Goal: Transaction & Acquisition: Purchase product/service

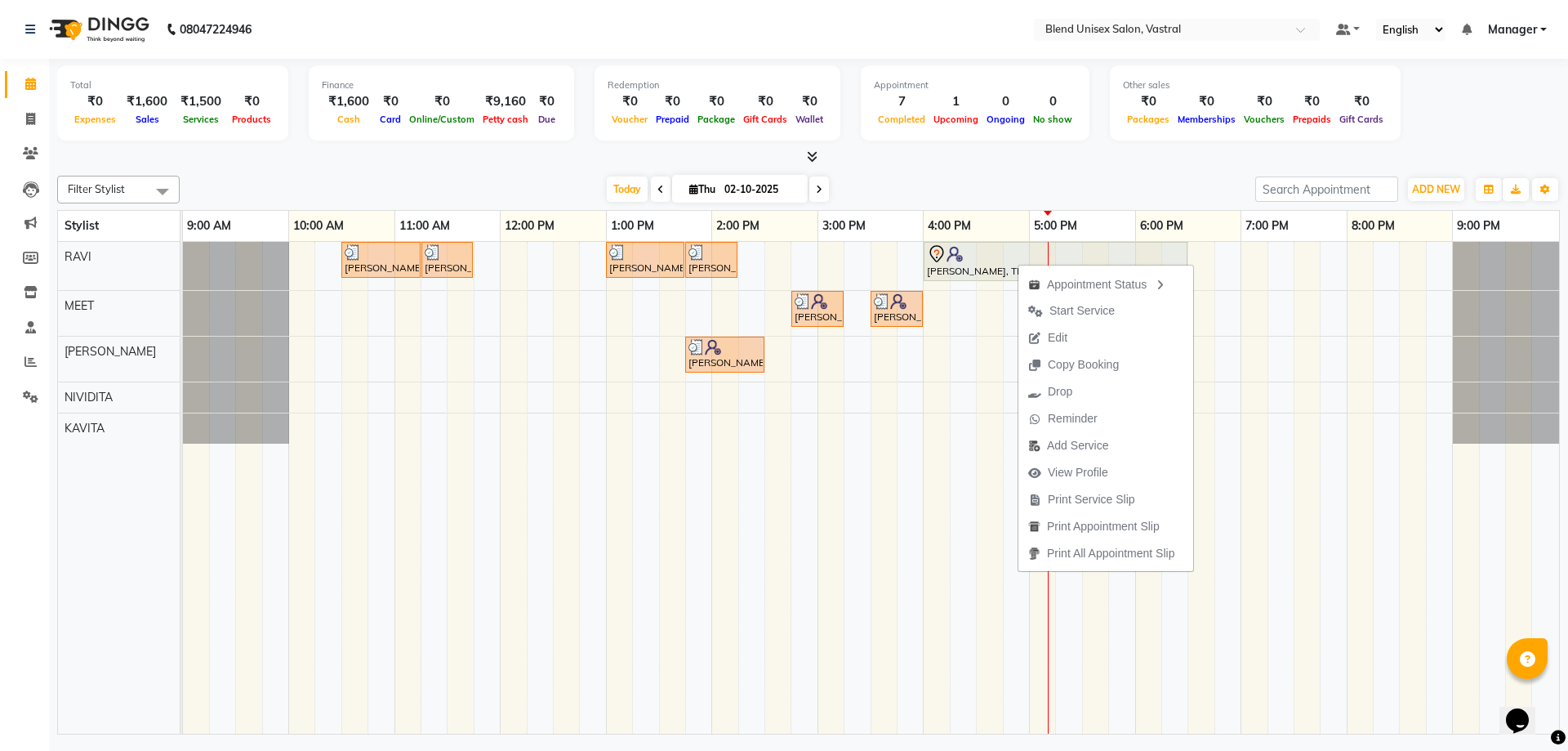
drag, startPoint x: 1091, startPoint y: 342, endPoint x: 1108, endPoint y: 258, distance: 85.7
click at [1092, 335] on button "Edit" at bounding box center [1106, 338] width 175 height 27
select select "tentative"
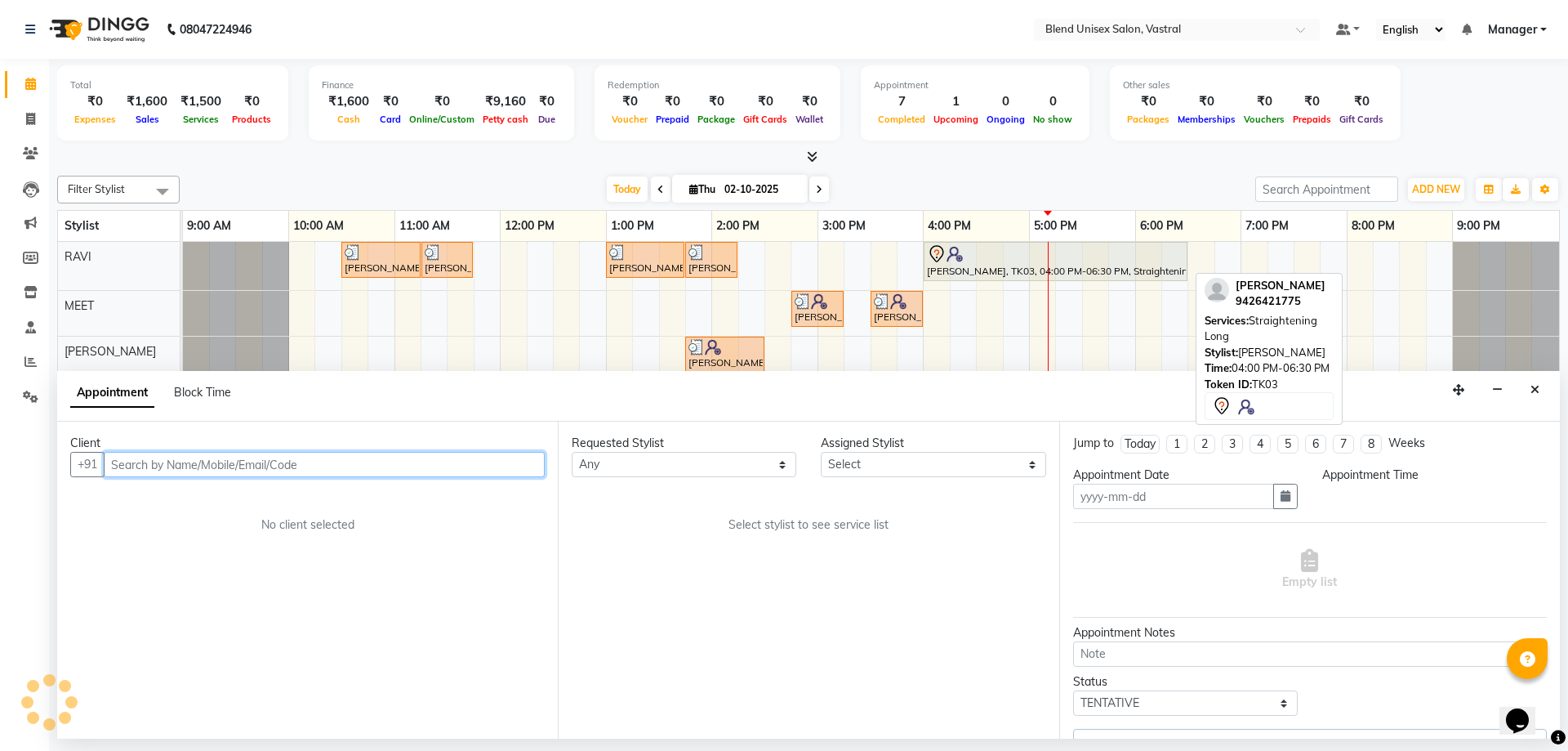
type input "02-10-2025"
select select "960"
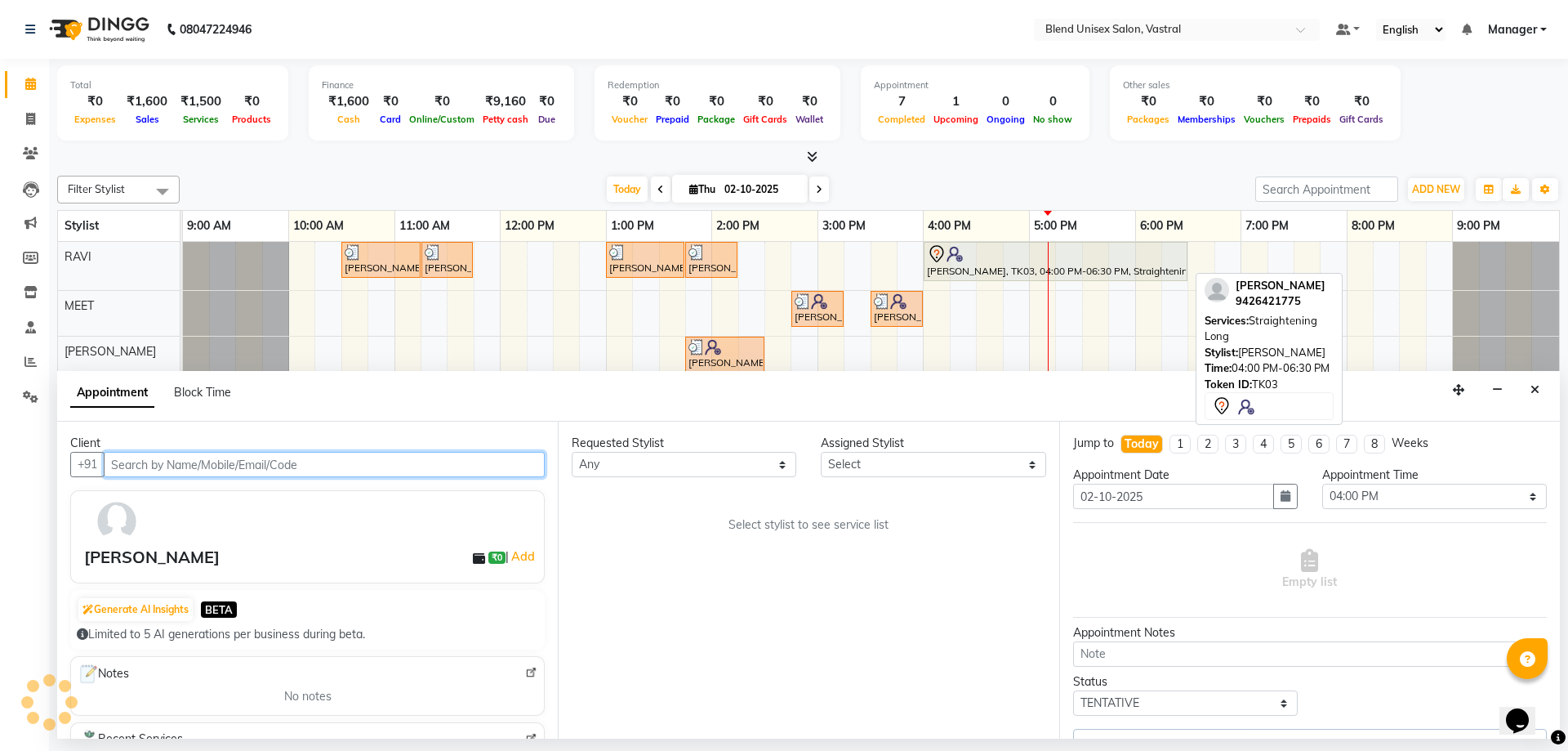
select select "92885"
select select "4595"
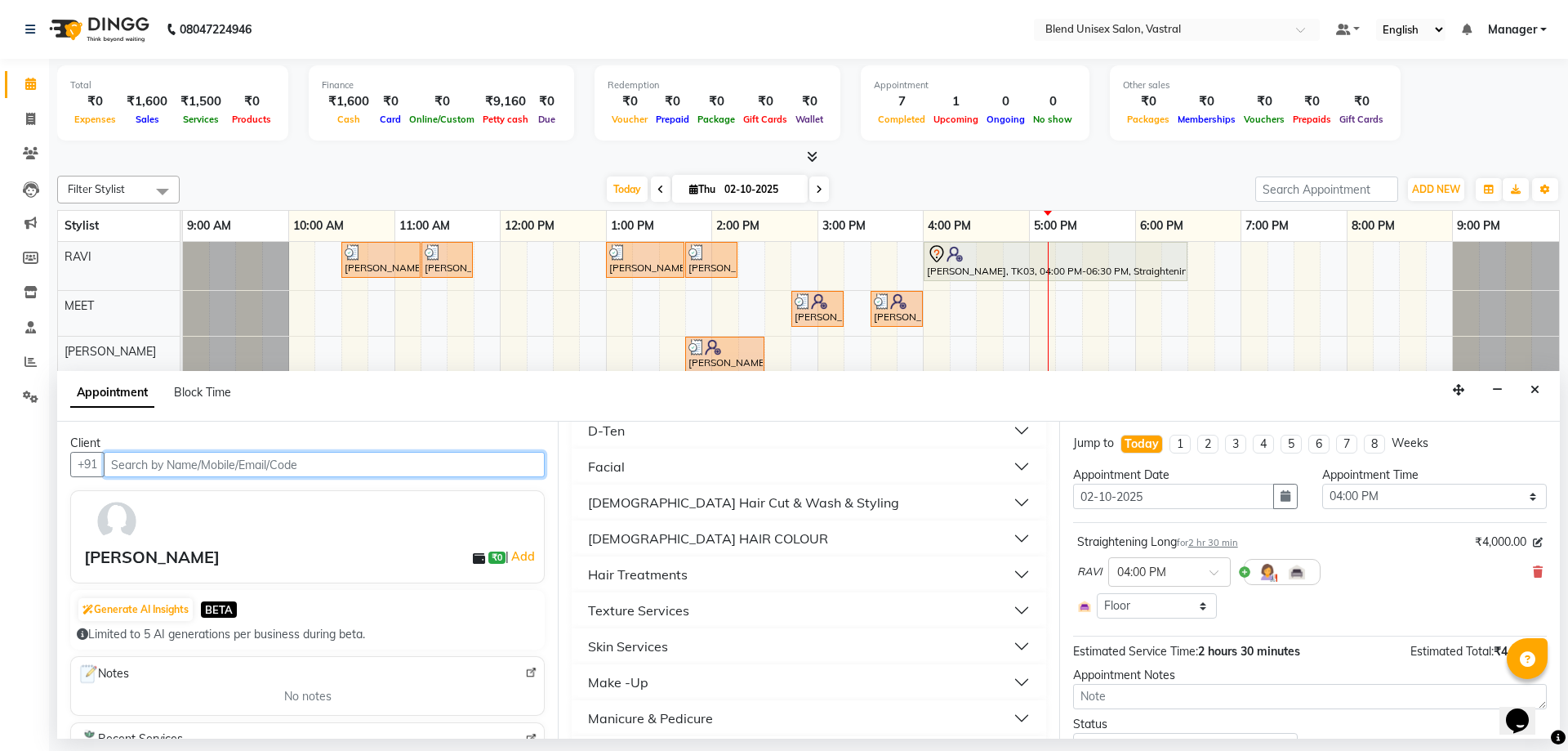
scroll to position [654, 0]
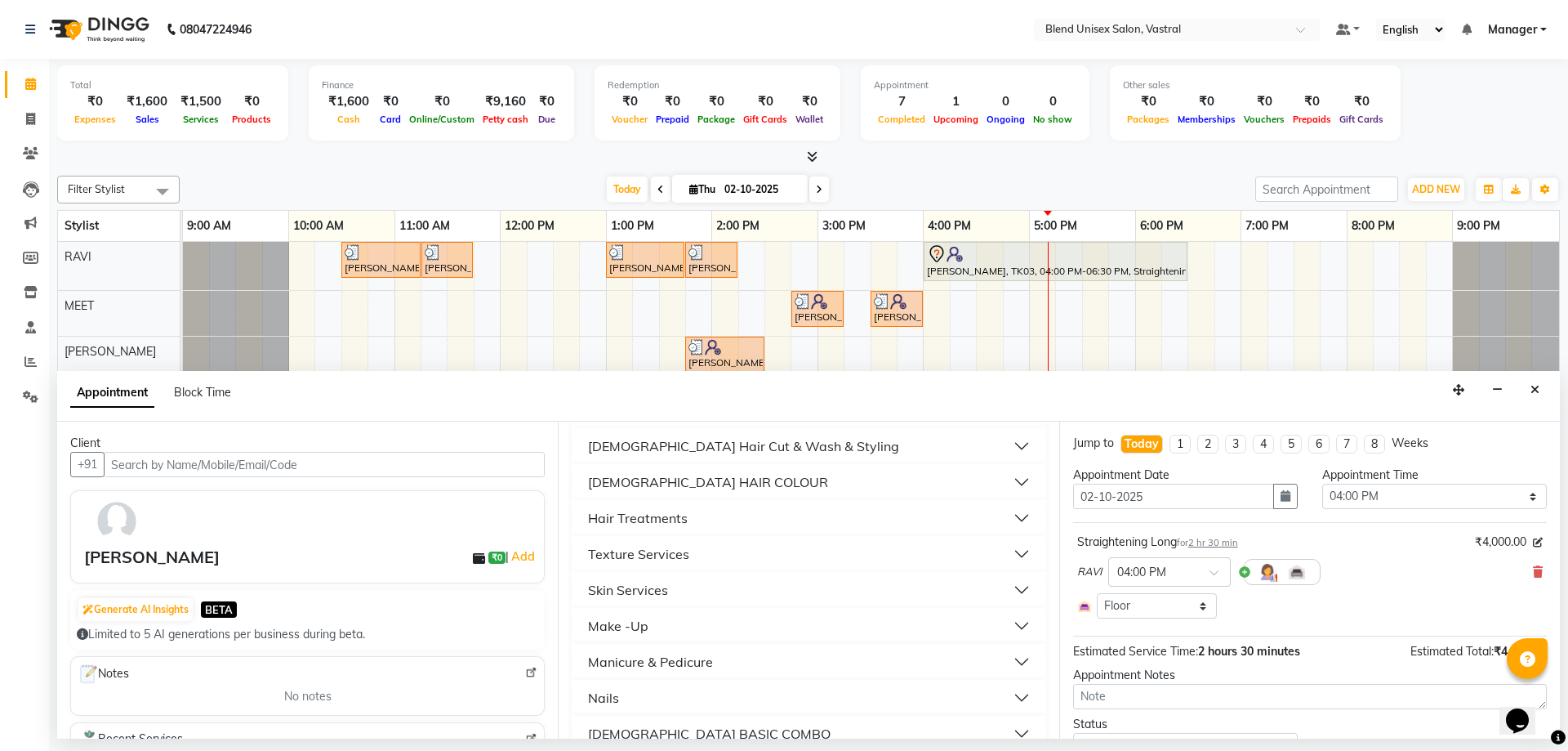
click at [689, 478] on div "[DEMOGRAPHIC_DATA] HAIR COLOUR" at bounding box center [707, 482] width 240 height 19
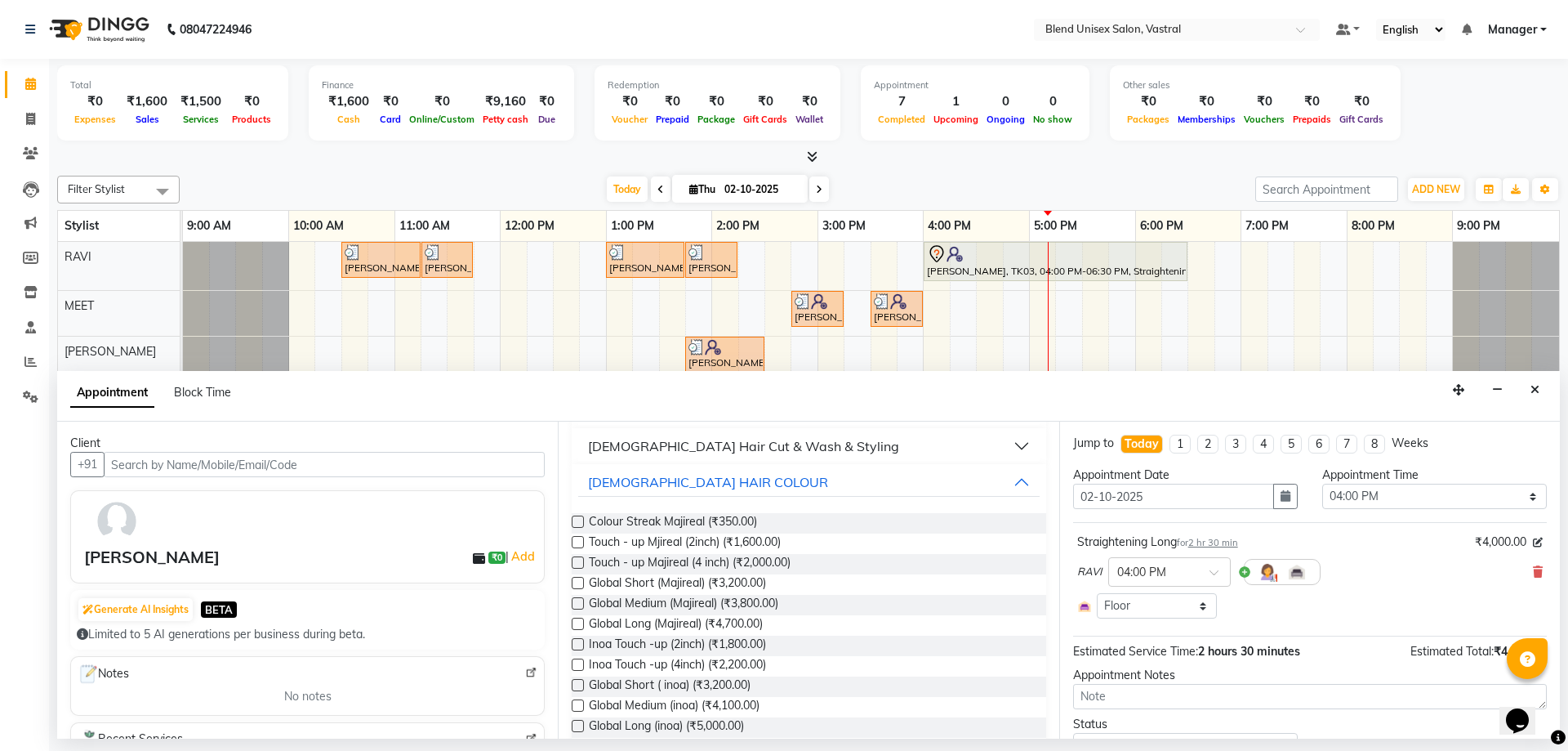
click at [573, 583] on label at bounding box center [578, 583] width 13 height 13
click at [573, 583] on input "checkbox" at bounding box center [577, 584] width 11 height 11
checkbox input "false"
click at [1532, 570] on icon at bounding box center [1537, 572] width 10 height 12
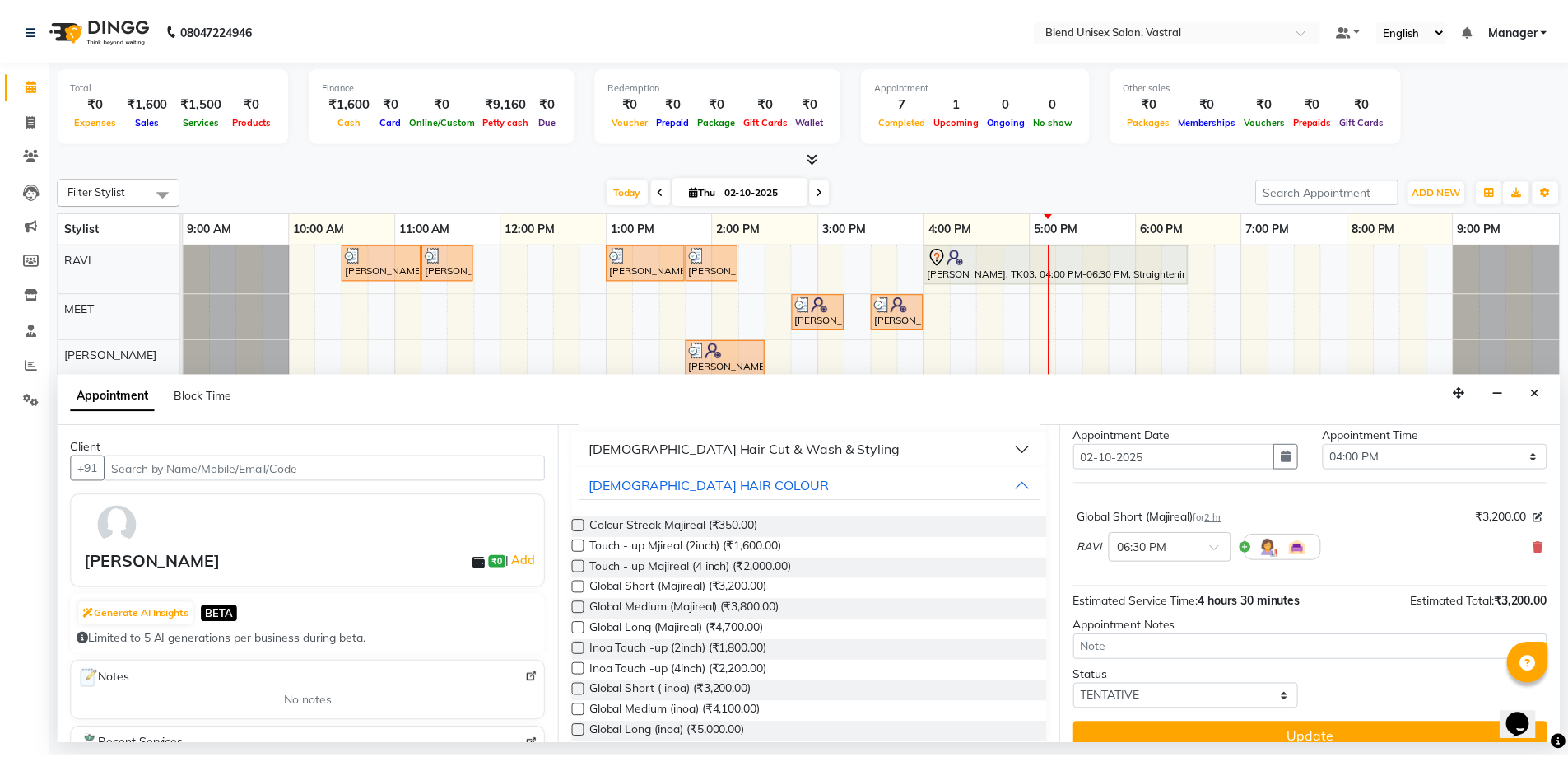
scroll to position [65, 0]
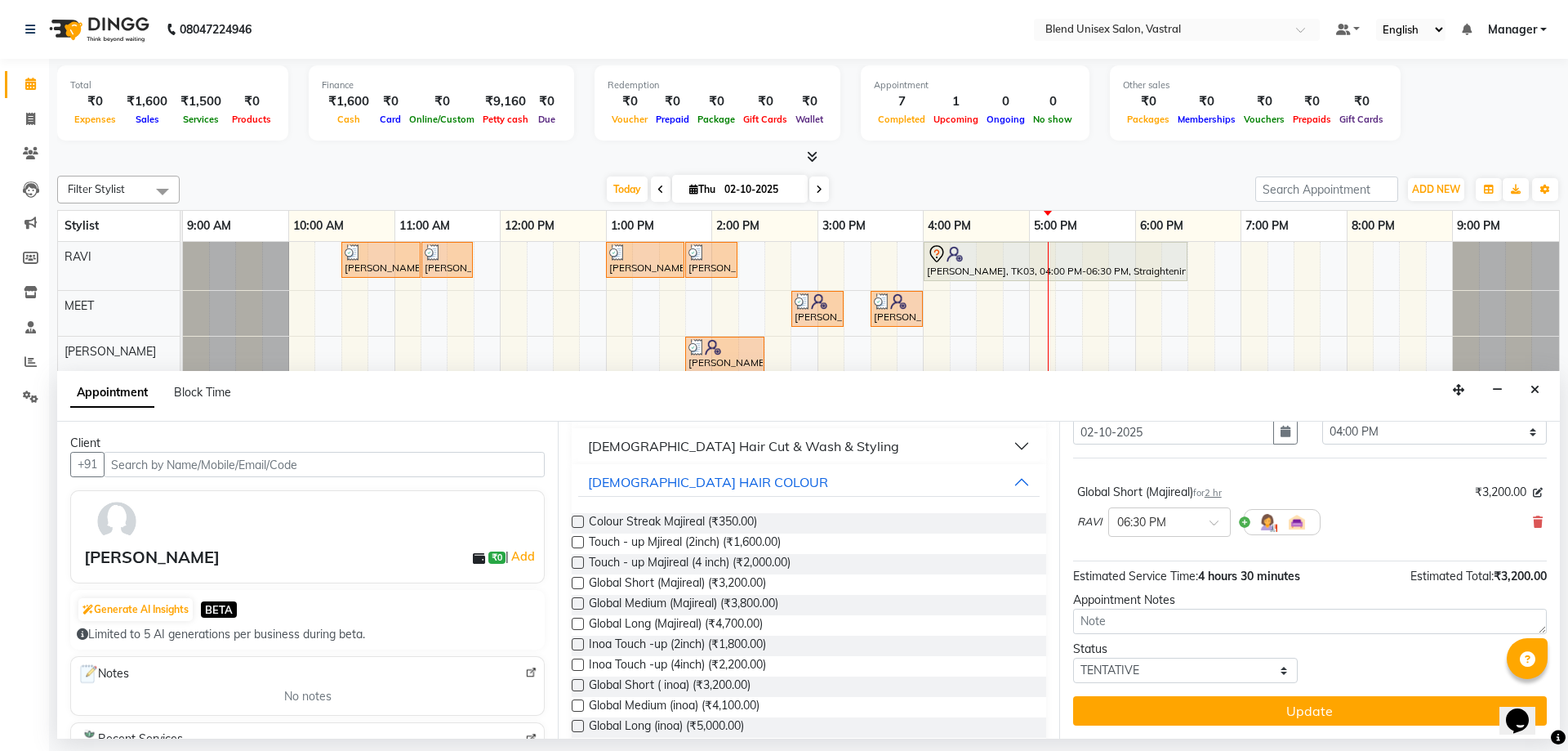
drag, startPoint x: 1377, startPoint y: 719, endPoint x: 1379, endPoint y: 711, distance: 8.2
click at [1378, 714] on button "Update" at bounding box center [1310, 710] width 474 height 29
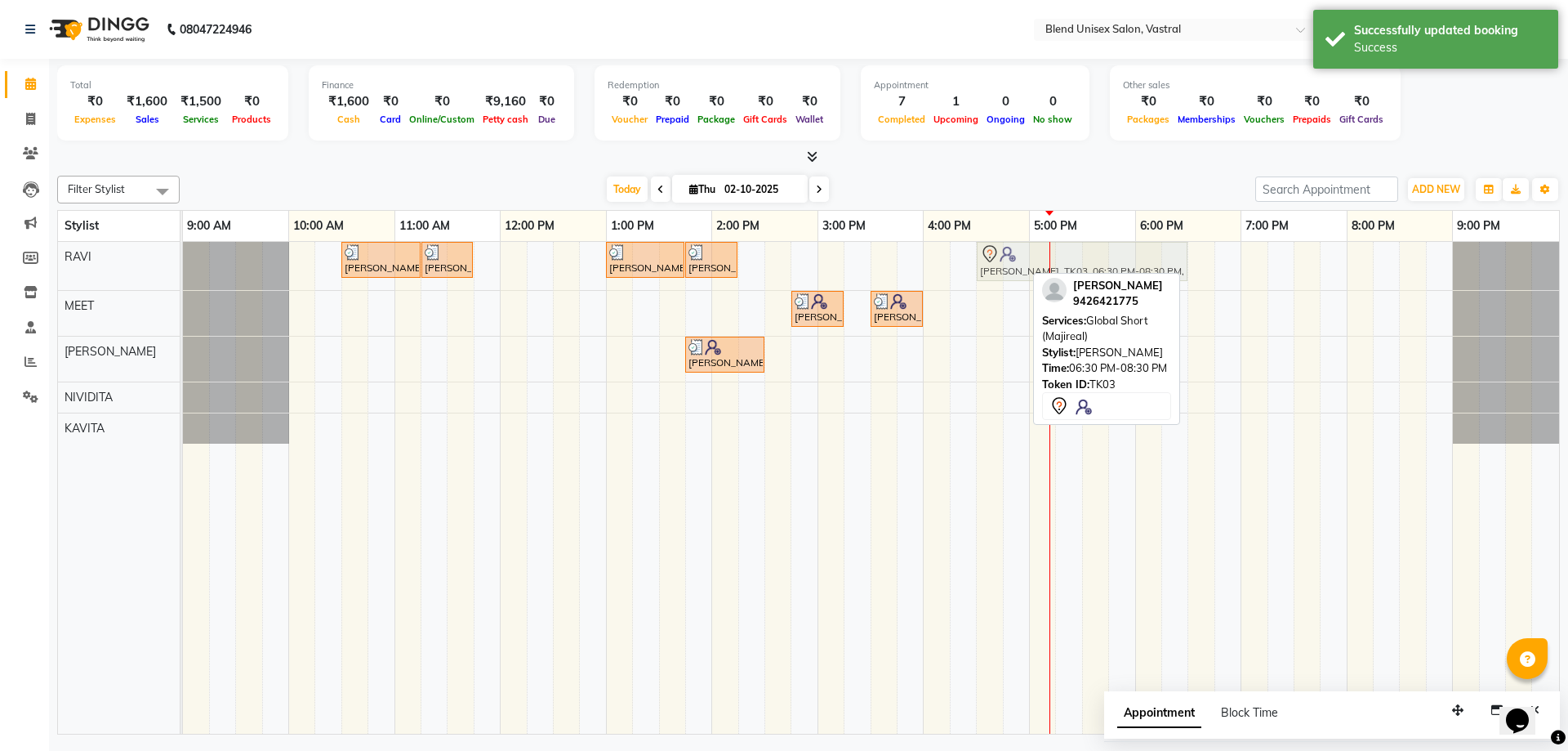
drag, startPoint x: 1225, startPoint y: 274, endPoint x: 1003, endPoint y: 279, distance: 222.1
click at [183, 279] on div "[PERSON_NAME], TK02, 10:30 AM-11:15 AM, Hair Cut [DEMOGRAPHIC_DATA] [PERSON_NAM…" at bounding box center [183, 266] width 0 height 49
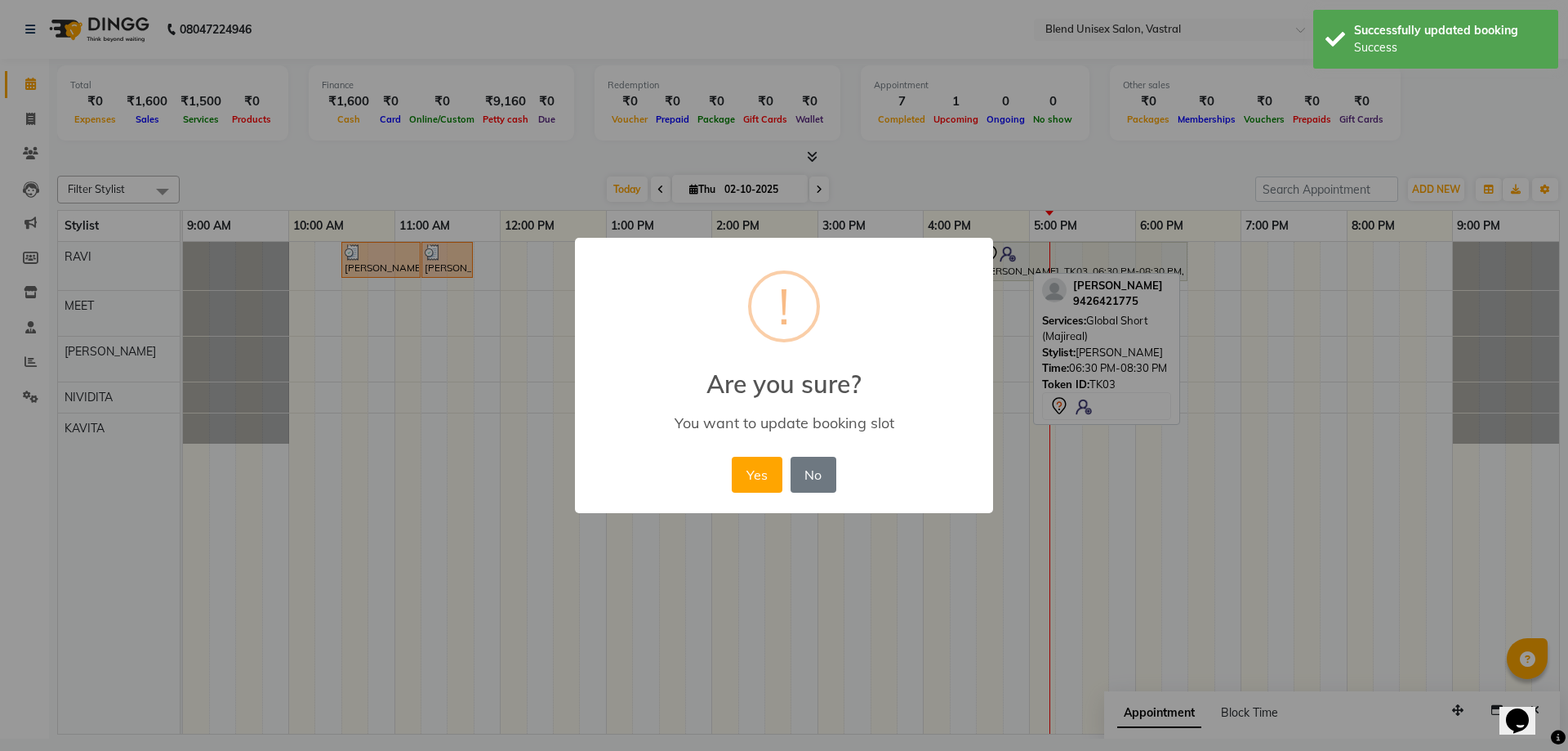
drag, startPoint x: 754, startPoint y: 476, endPoint x: 1009, endPoint y: 373, distance: 275.0
click at [755, 477] on button "Yes" at bounding box center [755, 474] width 50 height 36
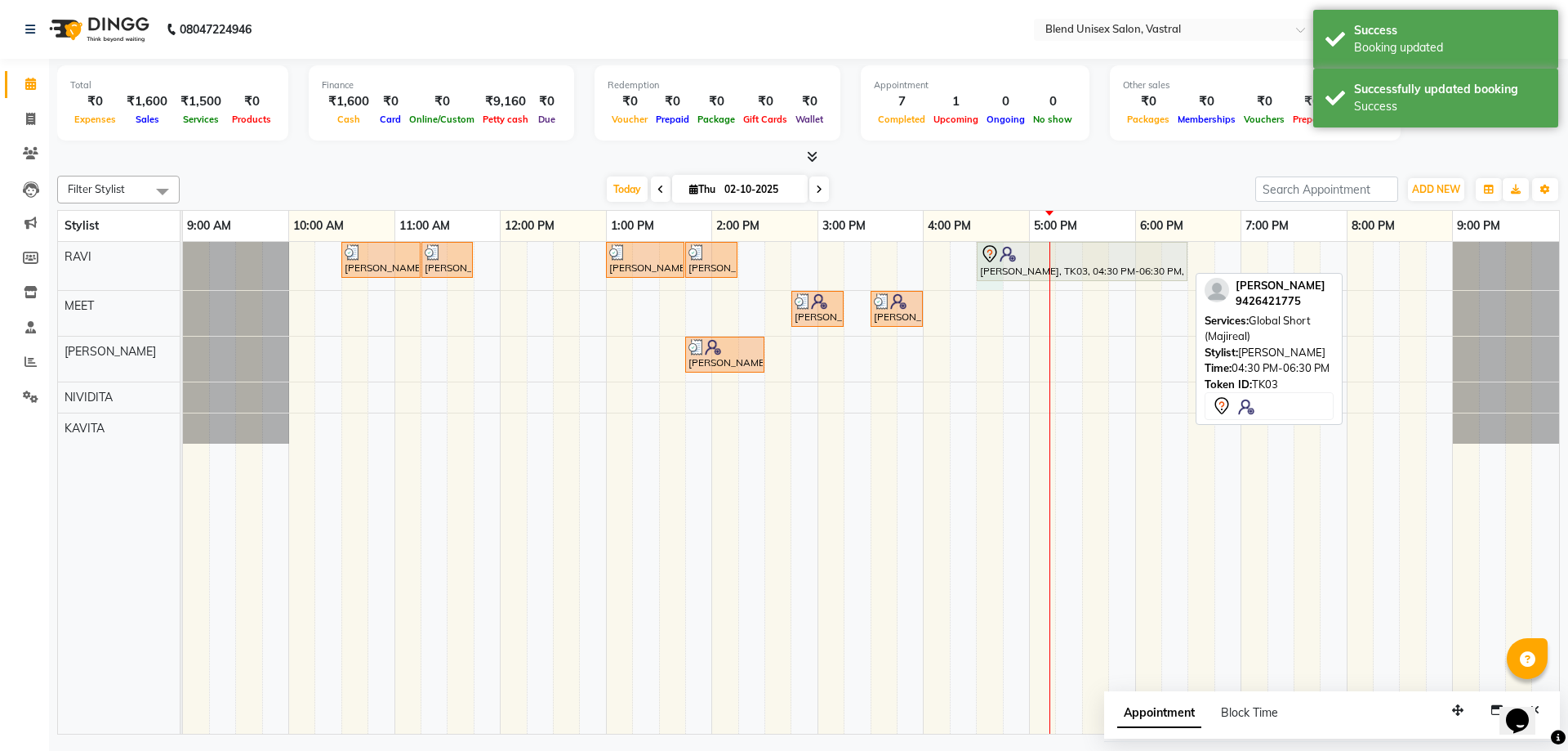
click at [998, 277] on div "[PERSON_NAME], TK02, 10:30 AM-11:15 AM, Hair Cut [DEMOGRAPHIC_DATA] [PERSON_NAM…" at bounding box center [870, 488] width 1376 height 492
select select "92885"
select select "990"
select select "tentative"
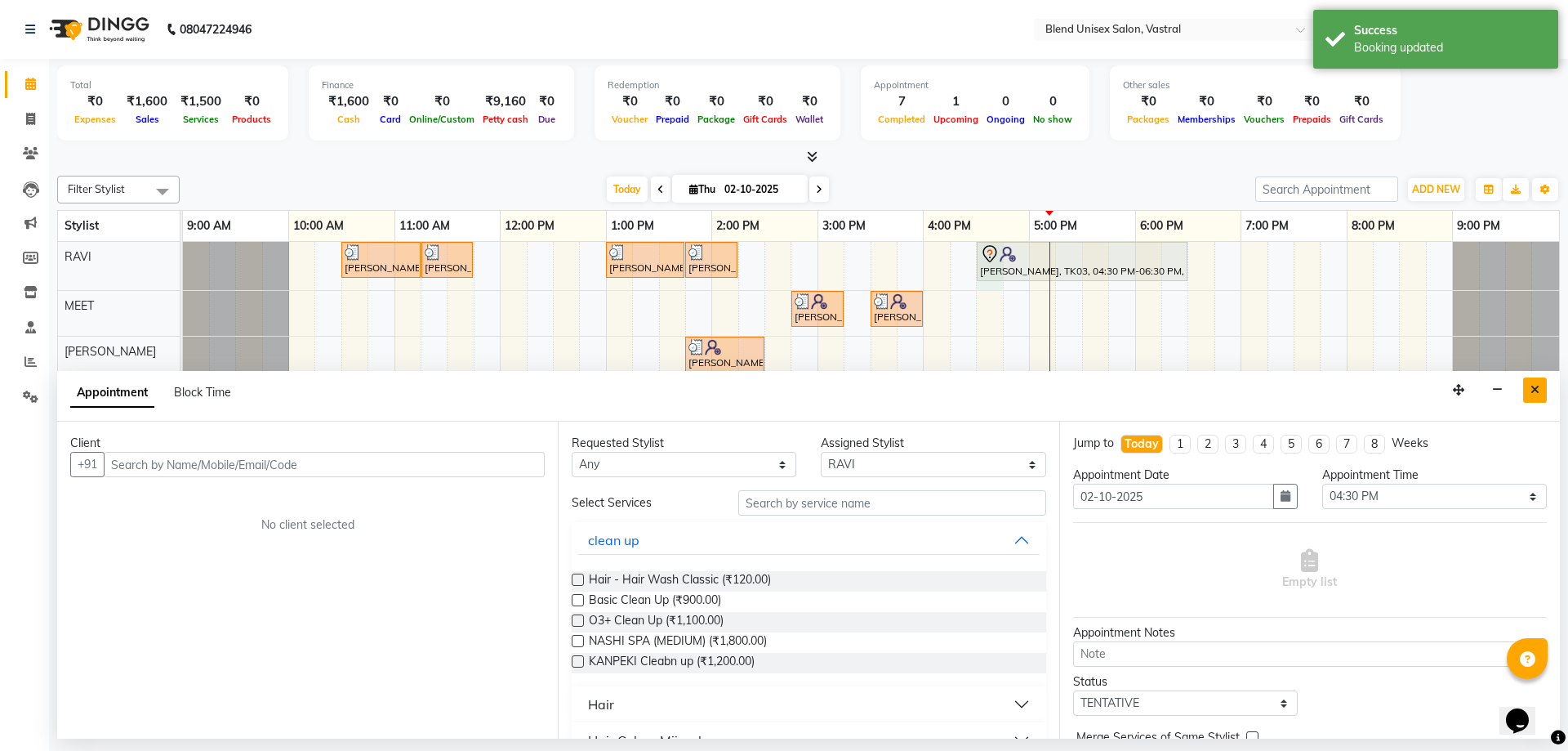
click at [1525, 386] on button "Close" at bounding box center [1534, 391] width 23 height 25
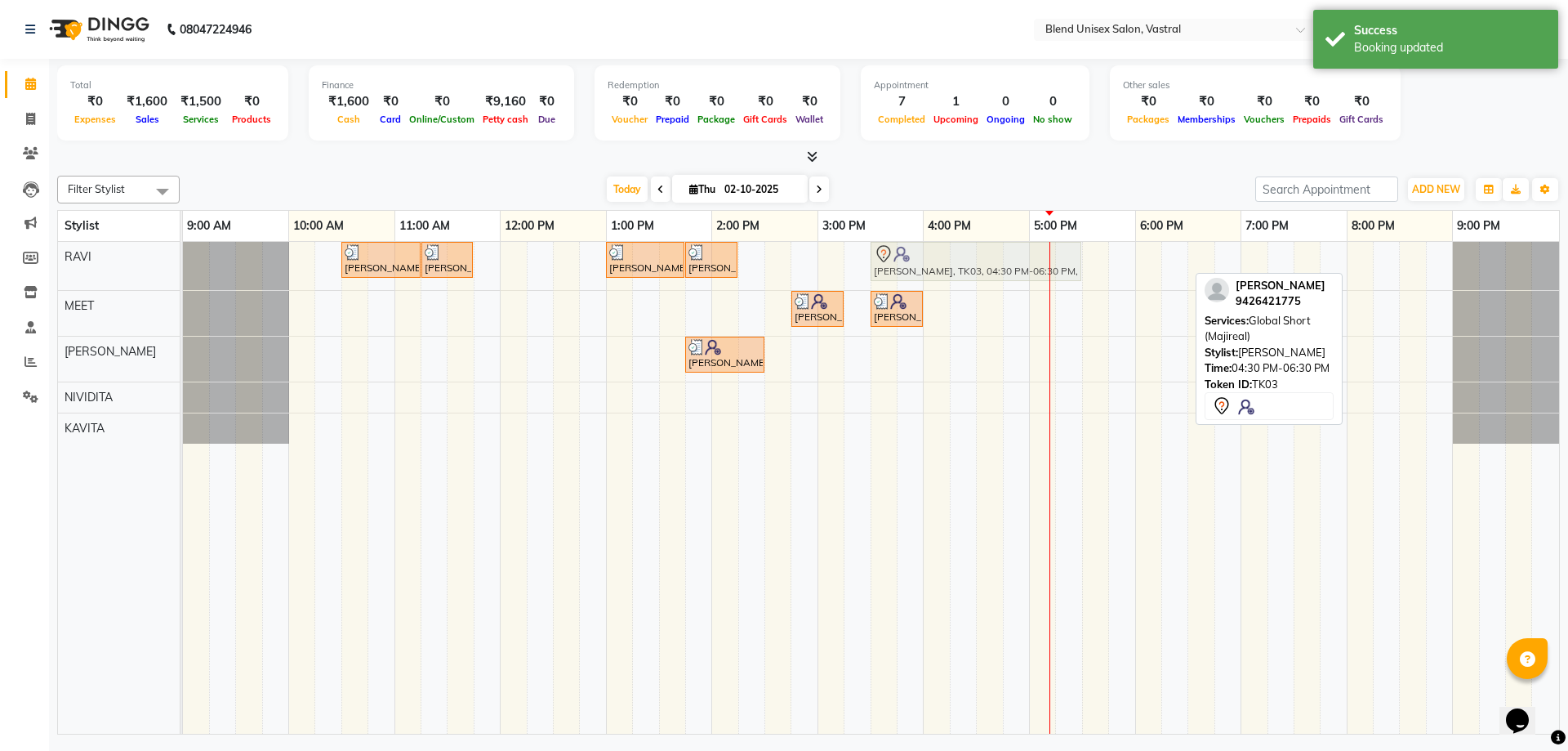
drag, startPoint x: 1029, startPoint y: 262, endPoint x: 926, endPoint y: 257, distance: 103.1
click at [183, 257] on div "[PERSON_NAME], TK02, 10:30 AM-11:15 AM, Hair Cut [DEMOGRAPHIC_DATA] [PERSON_NAM…" at bounding box center [183, 266] width 0 height 49
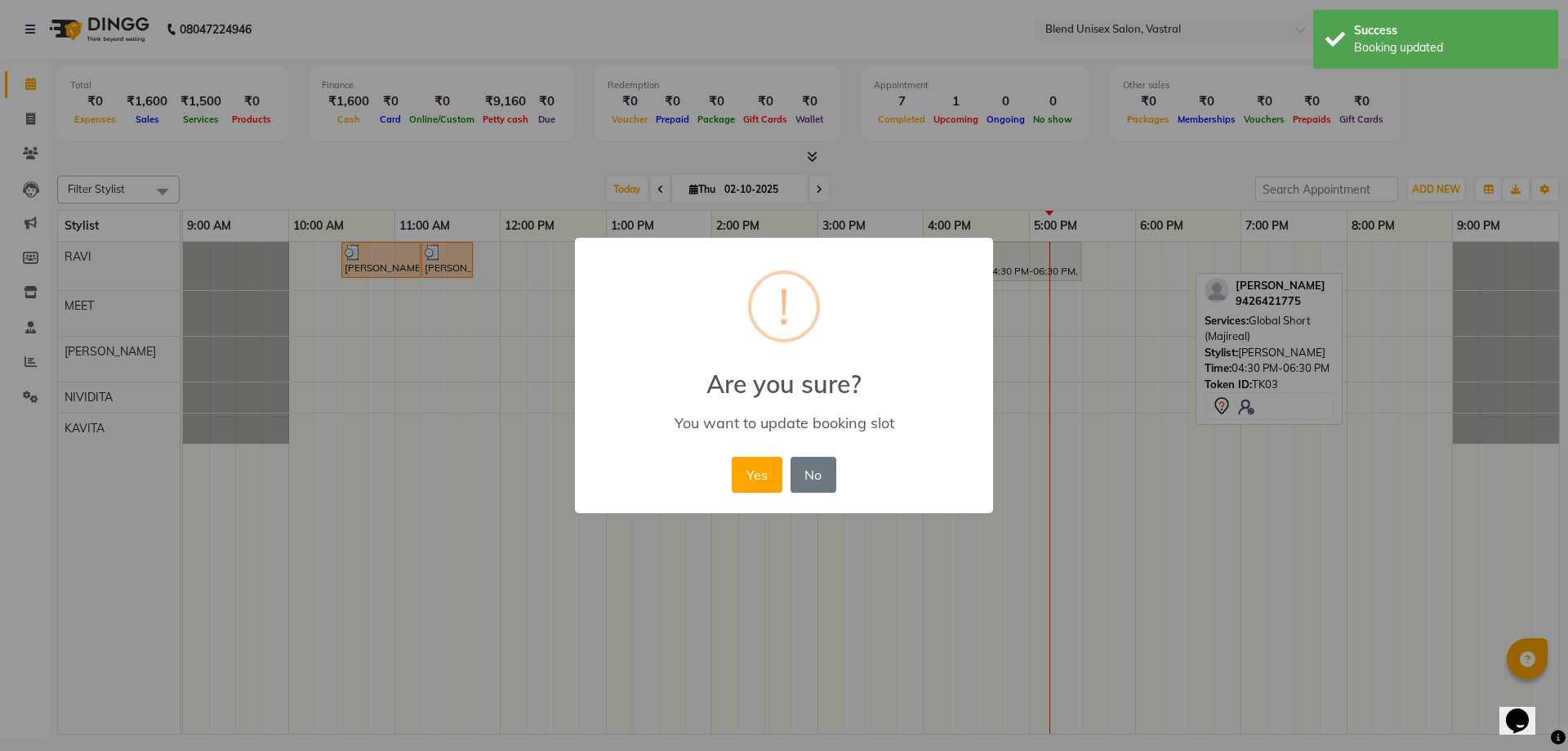
drag, startPoint x: 752, startPoint y: 477, endPoint x: 757, endPoint y: 496, distance: 19.6
click at [753, 495] on div "Yes No No" at bounding box center [783, 474] width 112 height 44
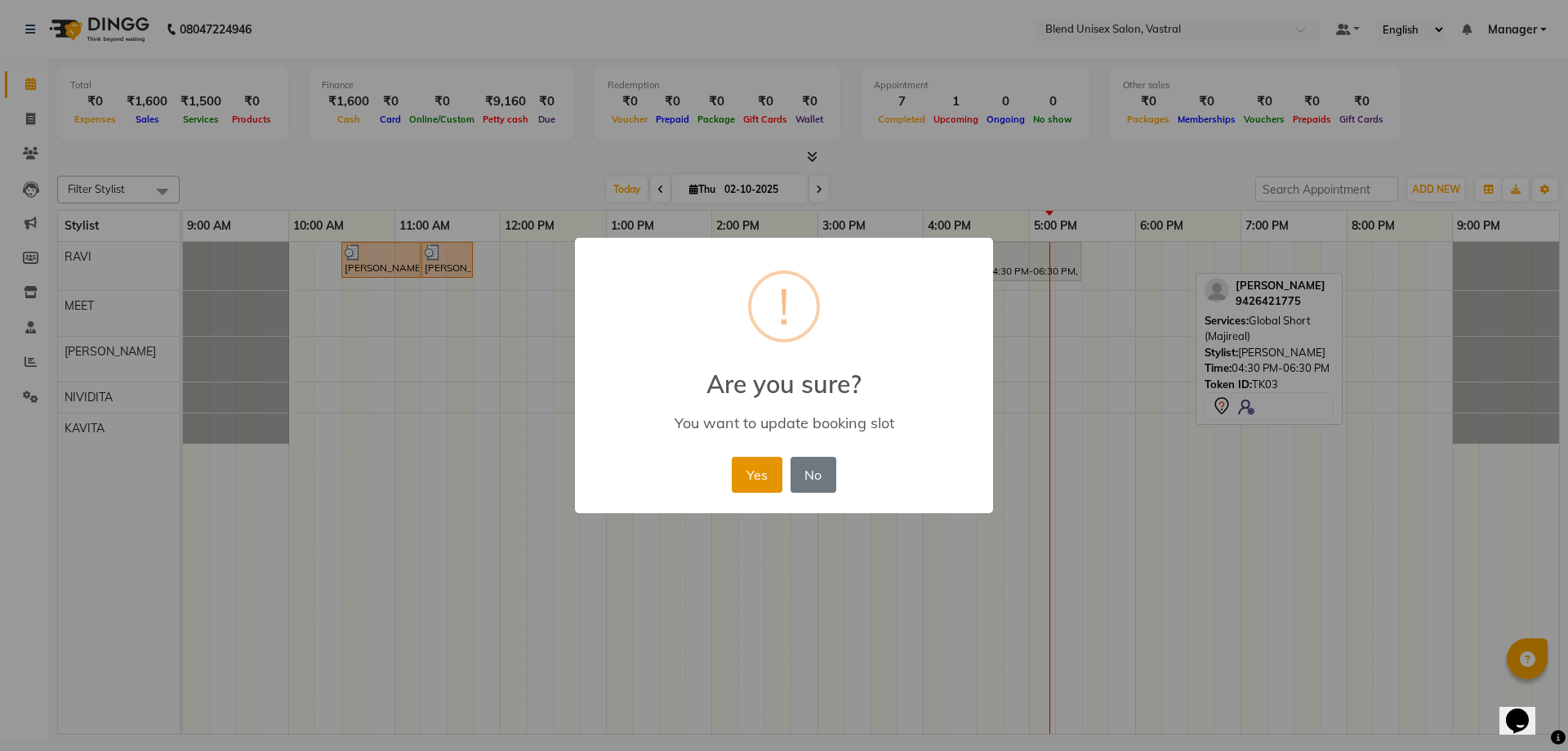
drag, startPoint x: 765, startPoint y: 479, endPoint x: 762, endPoint y: 464, distance: 15.3
click at [764, 479] on button "Yes" at bounding box center [755, 474] width 50 height 36
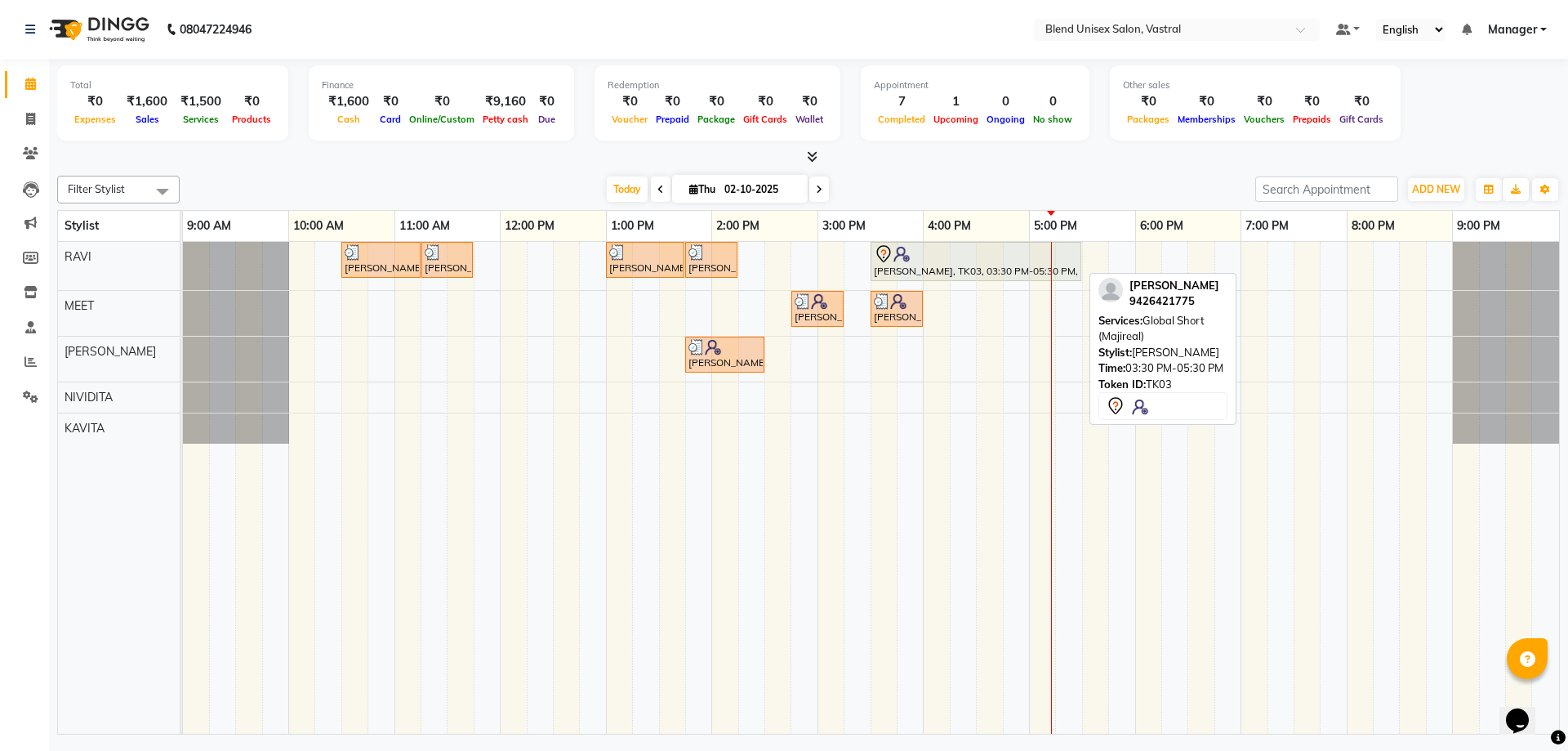
click at [908, 270] on div "[PERSON_NAME], TK03, 03:30 PM-05:30 PM, Global Short (Majireal)" at bounding box center [976, 260] width 208 height 34
click at [921, 269] on div "[PERSON_NAME], TK03, 03:30 PM-05:30 PM, Global Short (Majireal)" at bounding box center [976, 260] width 208 height 34
select select "7"
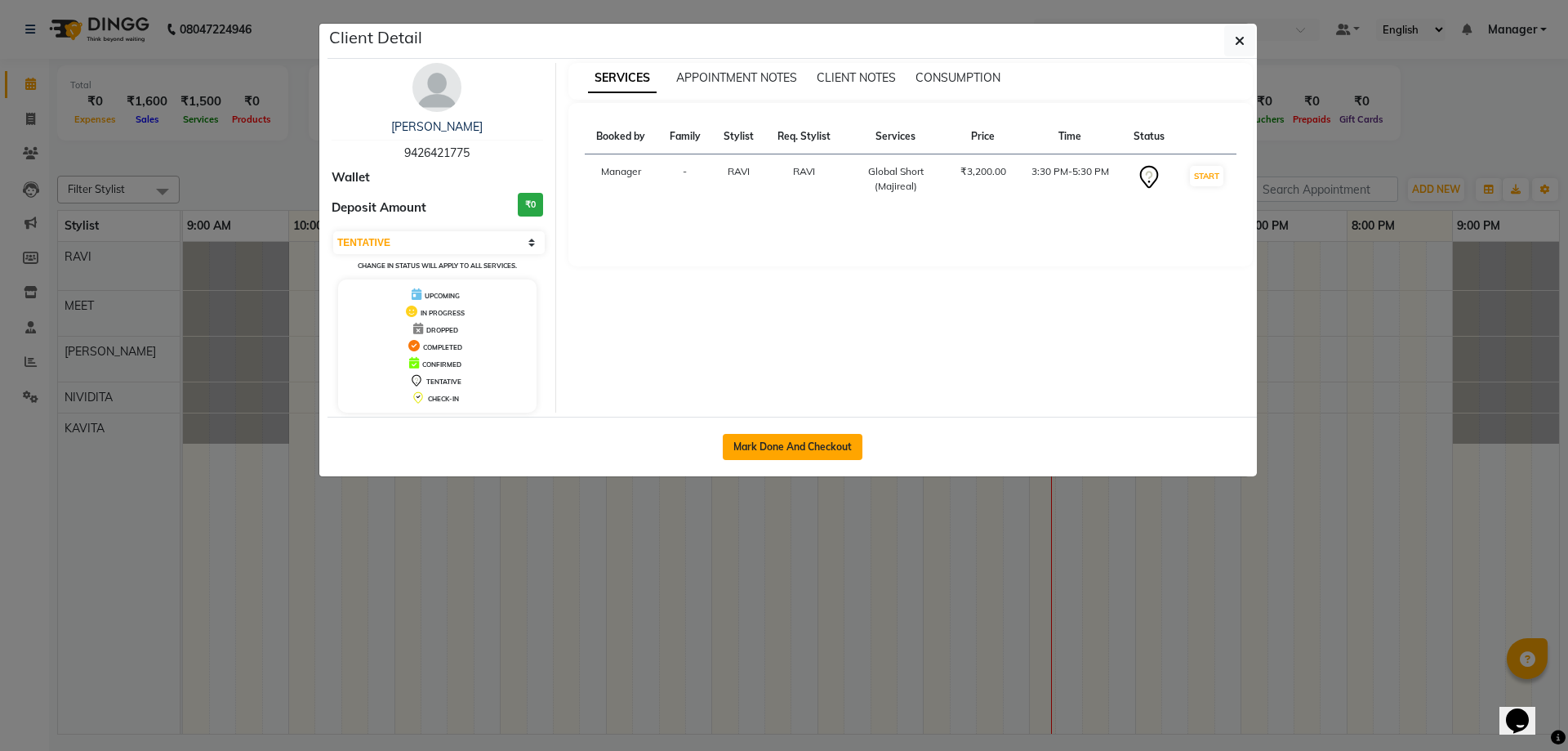
drag, startPoint x: 800, startPoint y: 434, endPoint x: 805, endPoint y: 425, distance: 10.3
click at [801, 434] on button "Mark Done And Checkout" at bounding box center [792, 447] width 140 height 26
select select "9095"
select select "service"
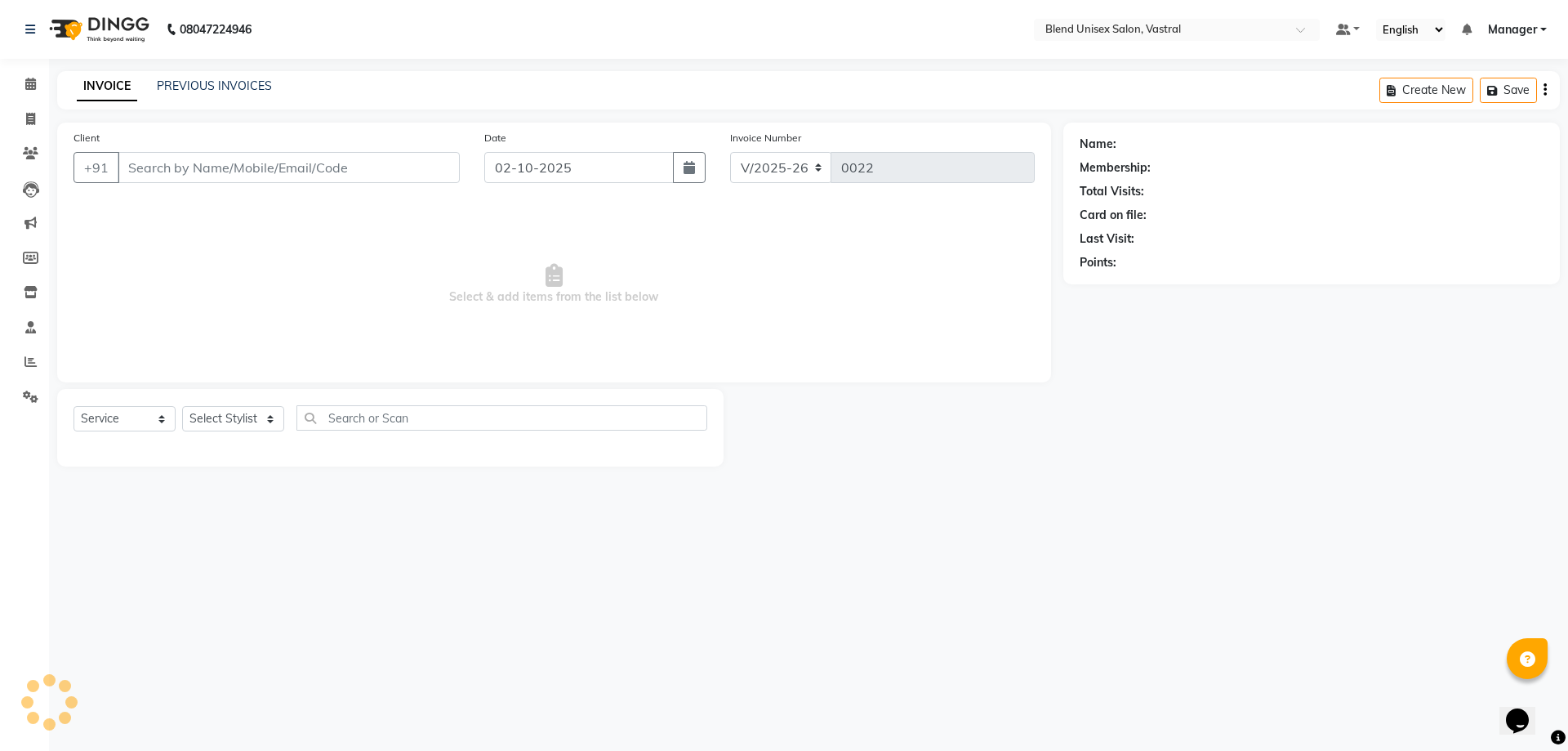
type input "9426421775"
select select "92885"
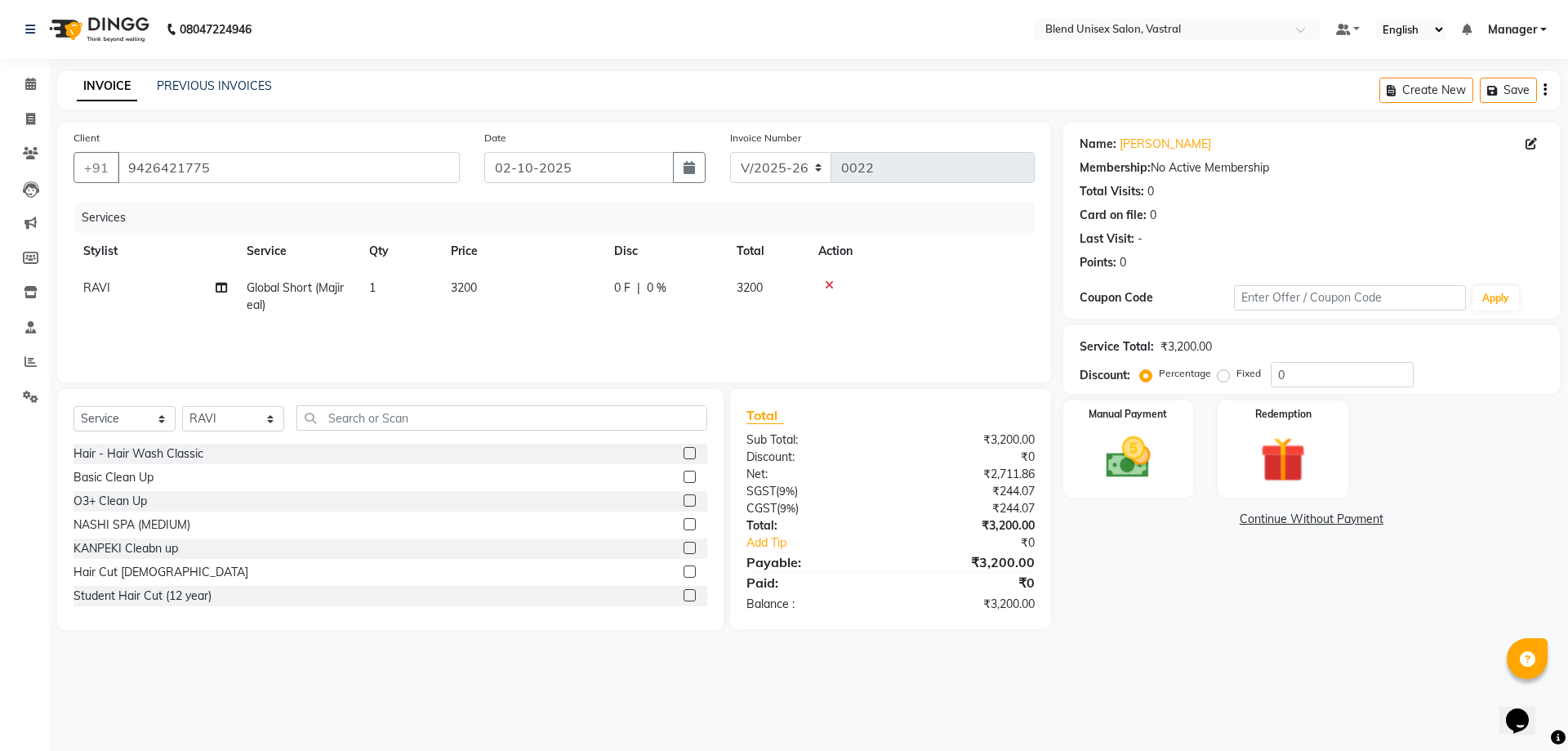
click at [690, 285] on div "0 F | 0 %" at bounding box center [665, 289] width 103 height 17
select select "92885"
click at [707, 295] on input "0" at bounding box center [715, 292] width 49 height 25
type input "200"
click at [1004, 292] on td at bounding box center [973, 301] width 121 height 62
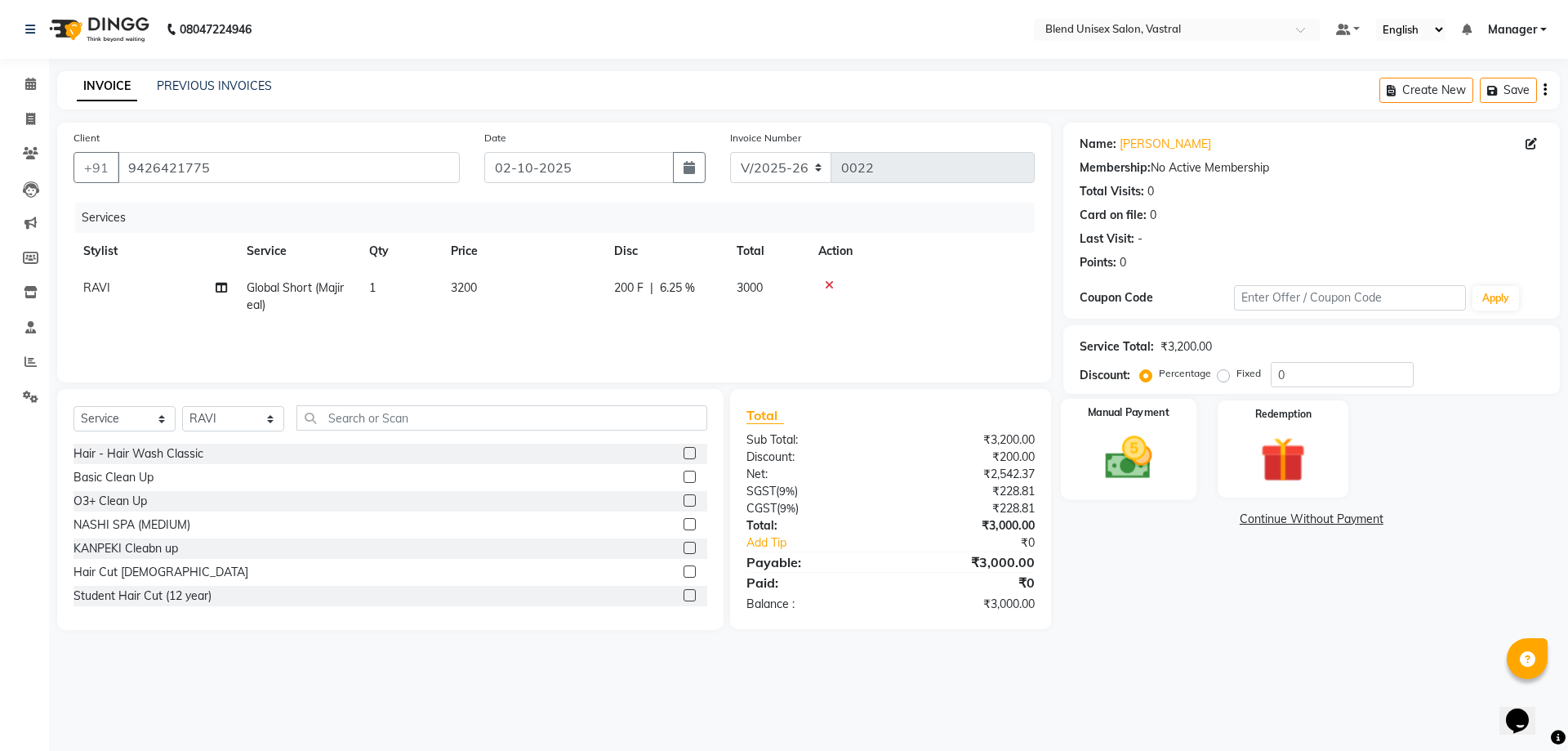
click at [1151, 432] on img at bounding box center [1128, 458] width 76 height 54
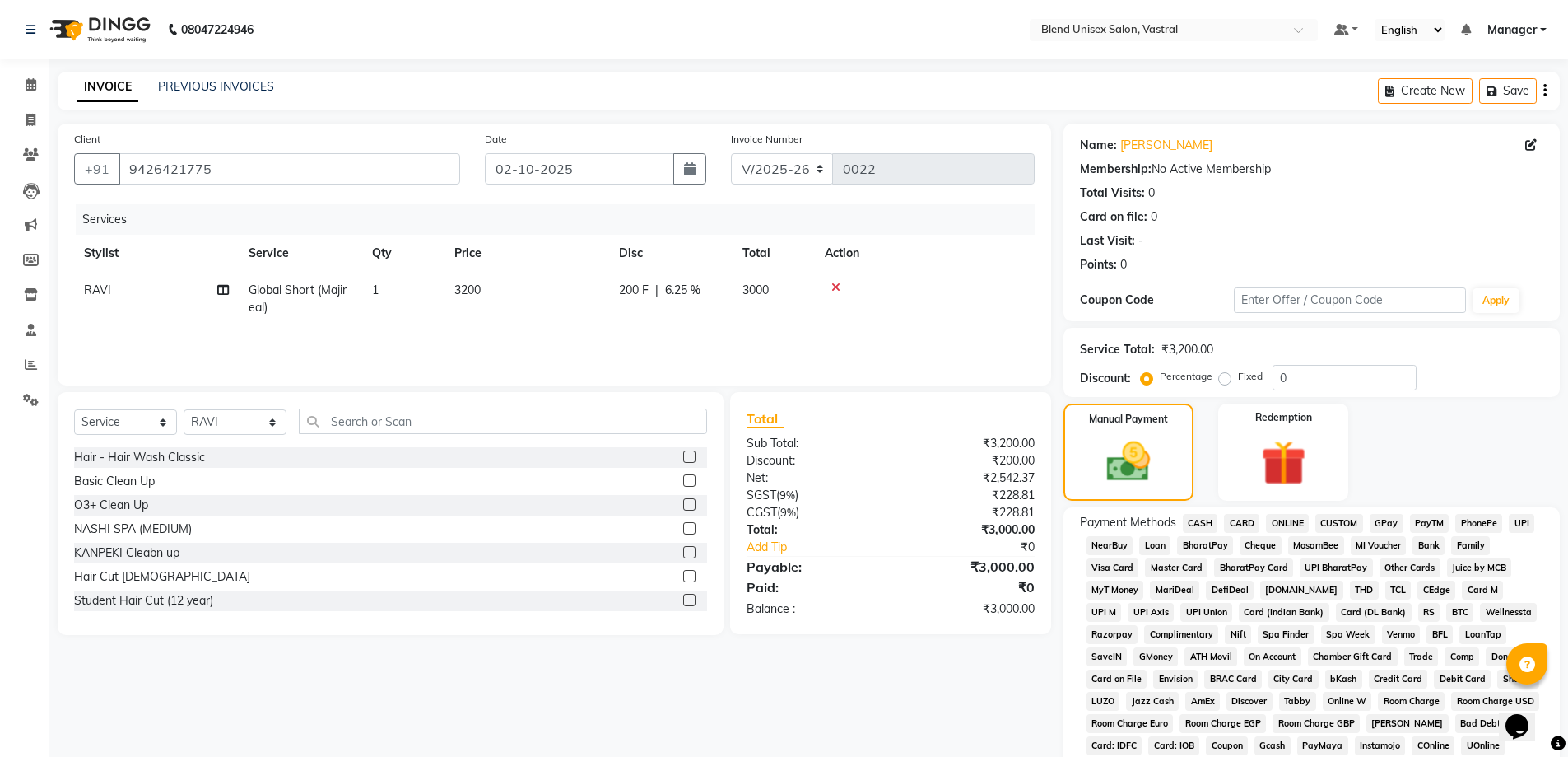
click at [1290, 520] on span "ONLINE" at bounding box center [1287, 523] width 43 height 19
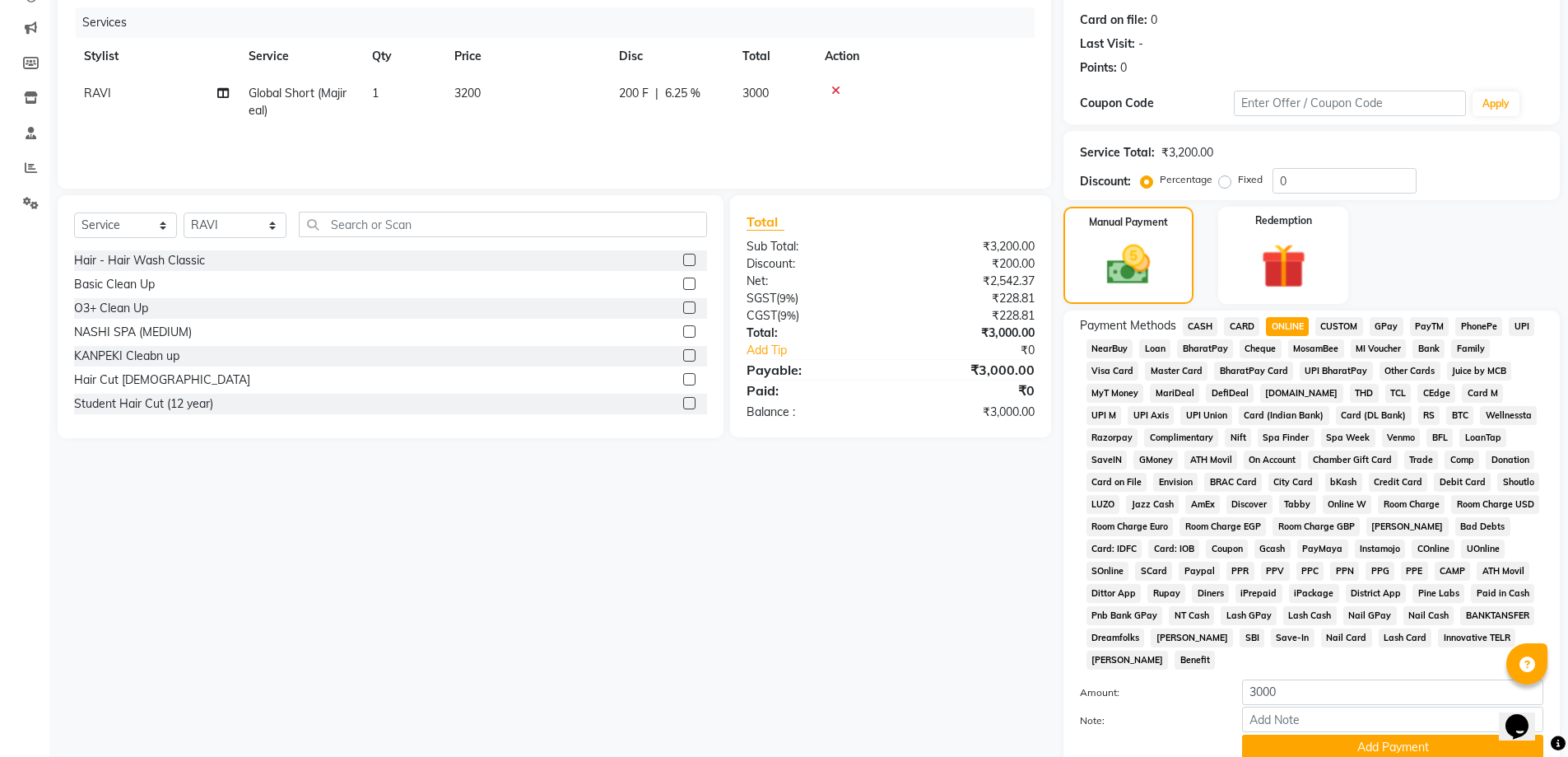
scroll to position [328, 0]
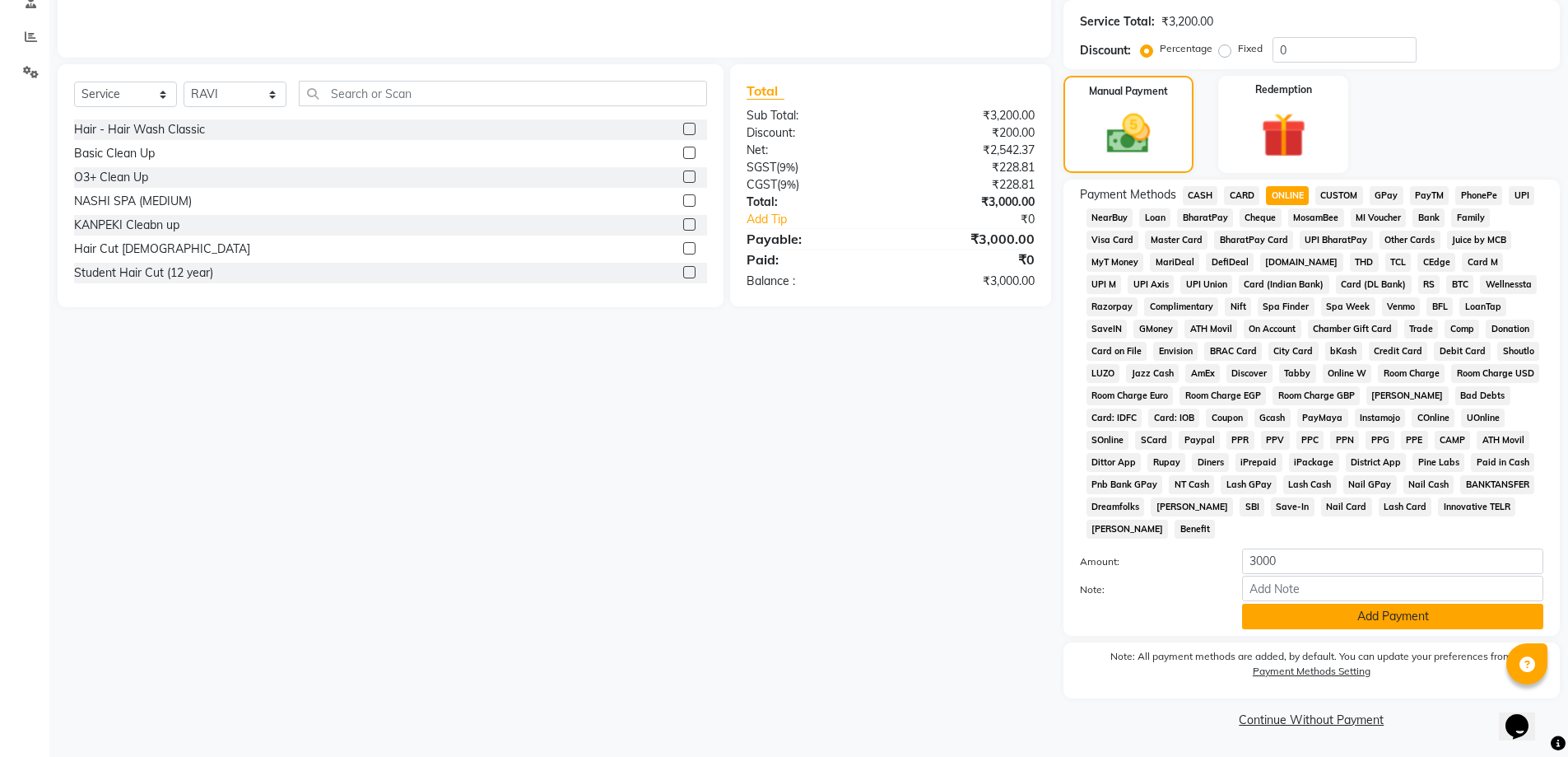
click at [1345, 614] on button "Add Payment" at bounding box center [1393, 616] width 301 height 25
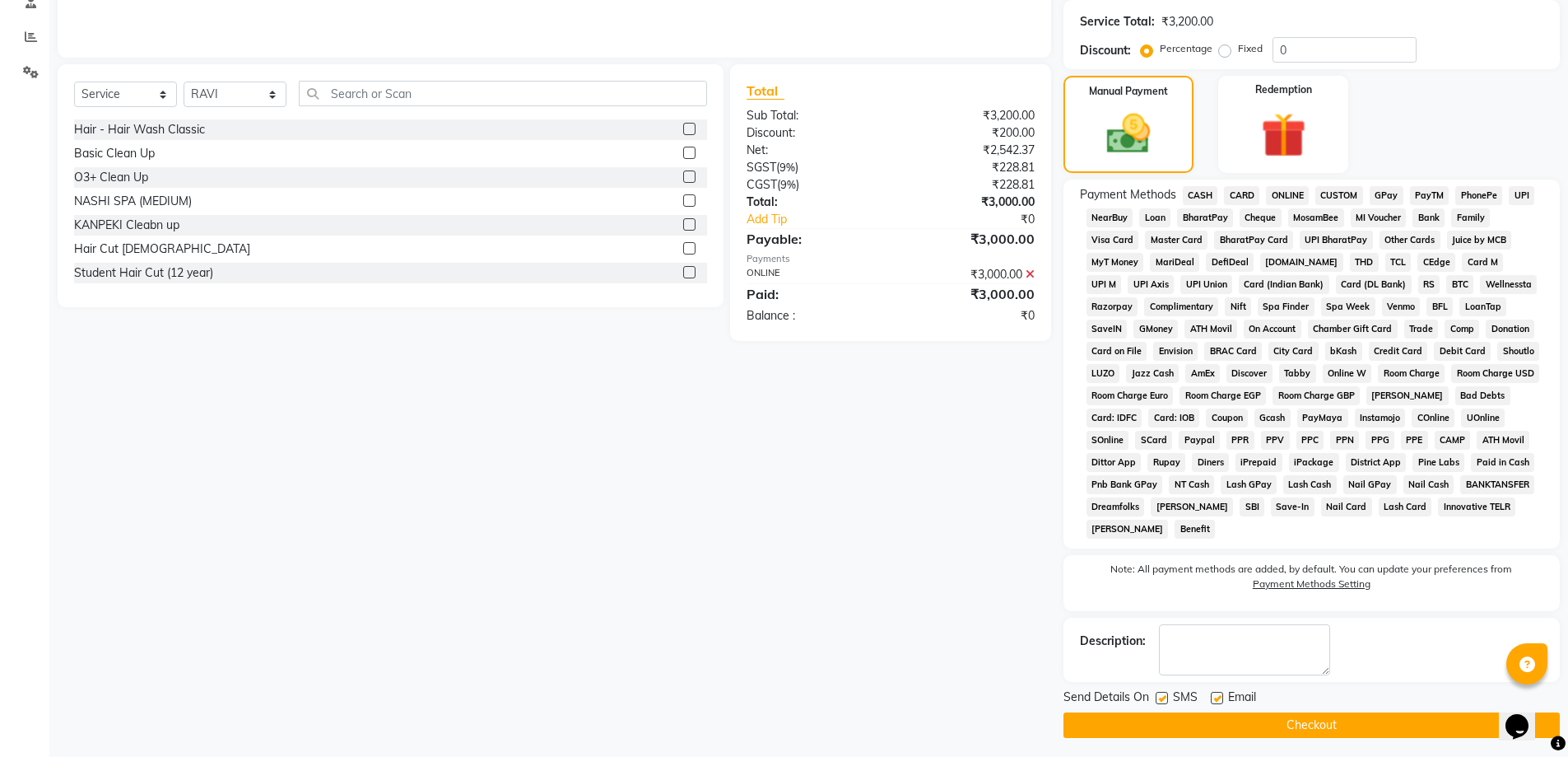
click at [1336, 721] on button "Checkout" at bounding box center [1312, 725] width 496 height 25
